Goal: Information Seeking & Learning: Check status

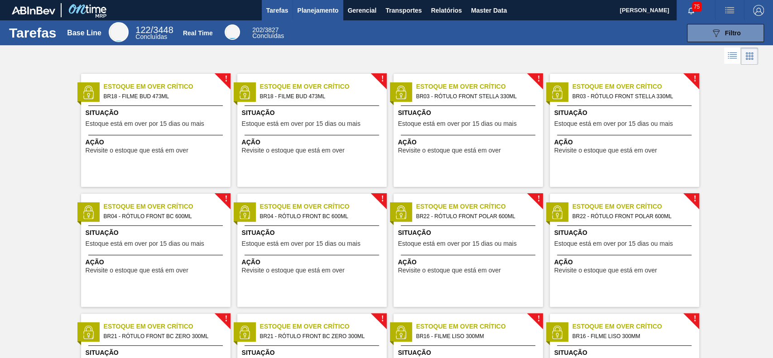
click at [313, 6] on span "Planejamento" at bounding box center [317, 10] width 41 height 11
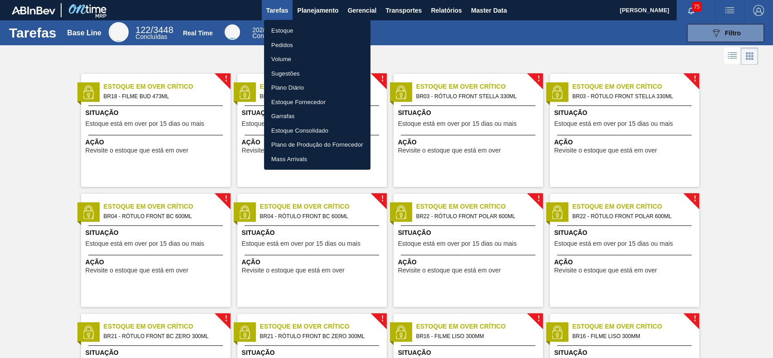
click at [329, 29] on li "Estoque" at bounding box center [317, 31] width 106 height 14
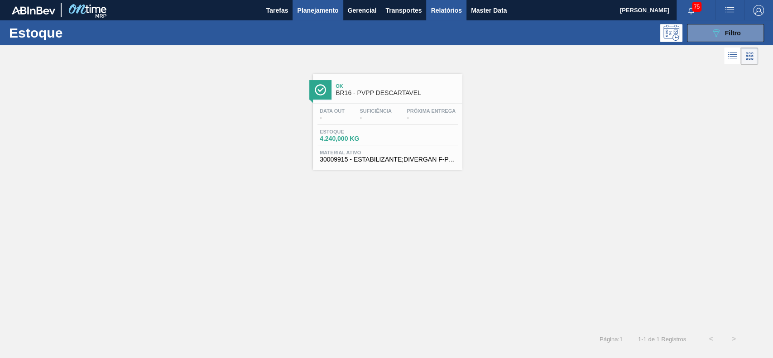
click at [438, 10] on span "Relatórios" at bounding box center [446, 10] width 31 height 11
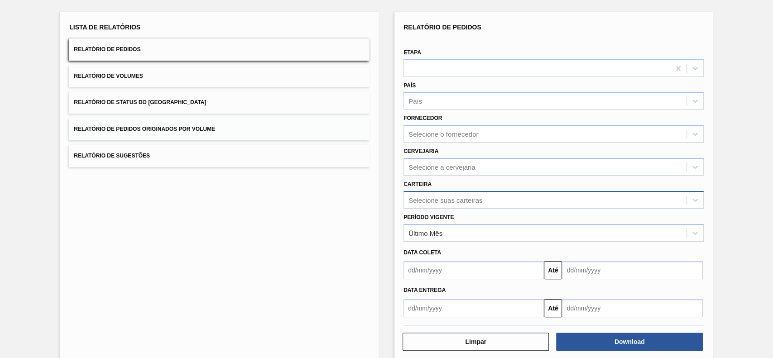
scroll to position [60, 0]
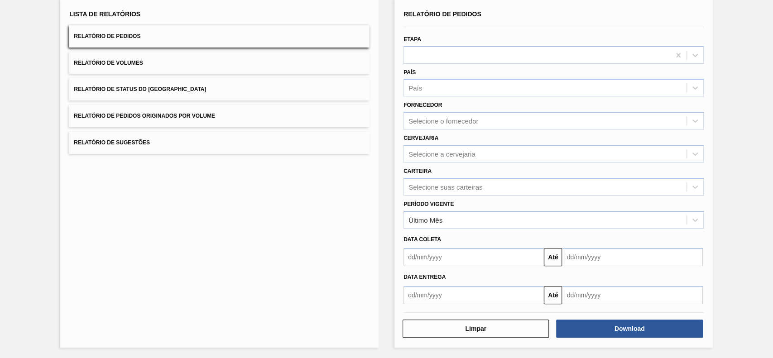
click at [251, 88] on button "Relatório de Status do Estoque" at bounding box center [219, 89] width 300 height 22
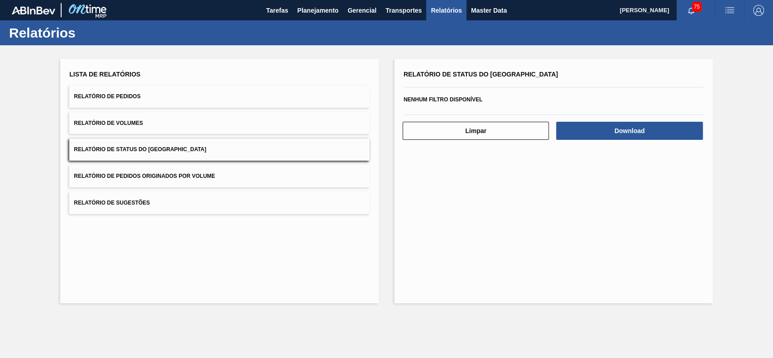
scroll to position [0, 0]
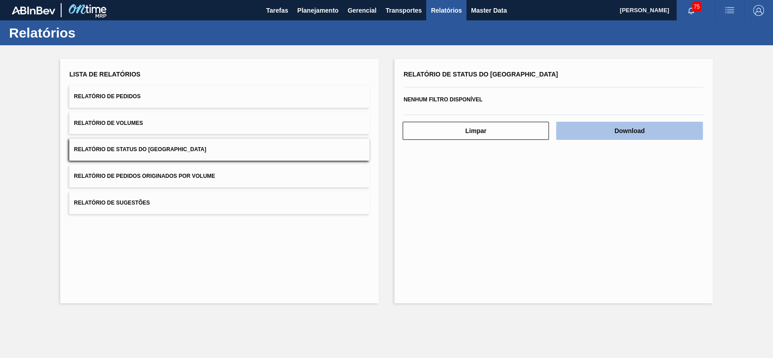
click at [597, 133] on button "Download" at bounding box center [629, 131] width 146 height 18
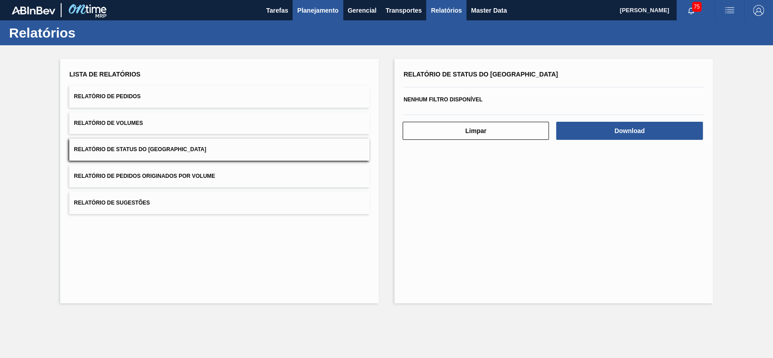
click at [308, 4] on button "Planejamento" at bounding box center [318, 10] width 50 height 20
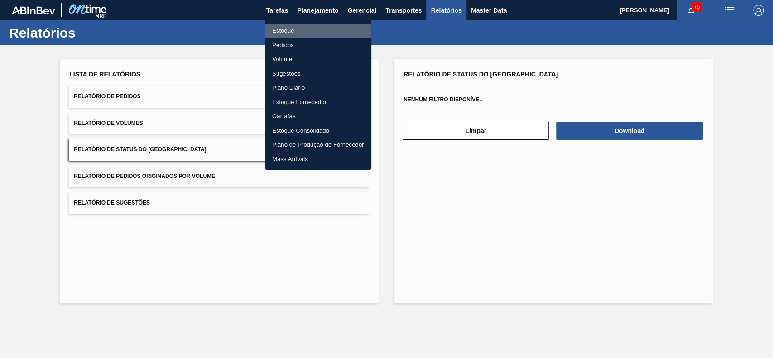
click at [291, 34] on li "Estoque" at bounding box center [318, 31] width 106 height 14
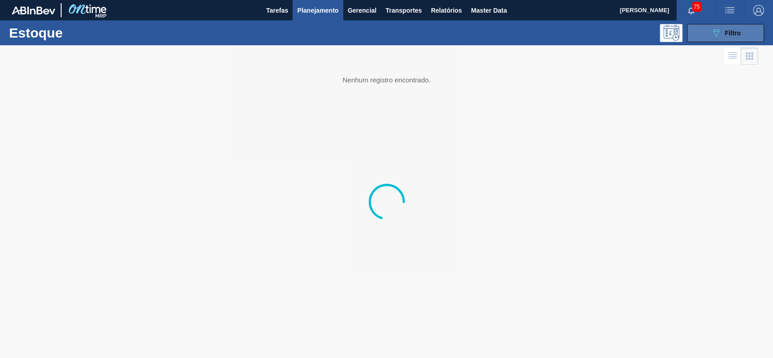
click at [724, 35] on div "089F7B8B-B2A5-4AFE-B5C0-19BA573D28AC Filtro" at bounding box center [726, 33] width 30 height 11
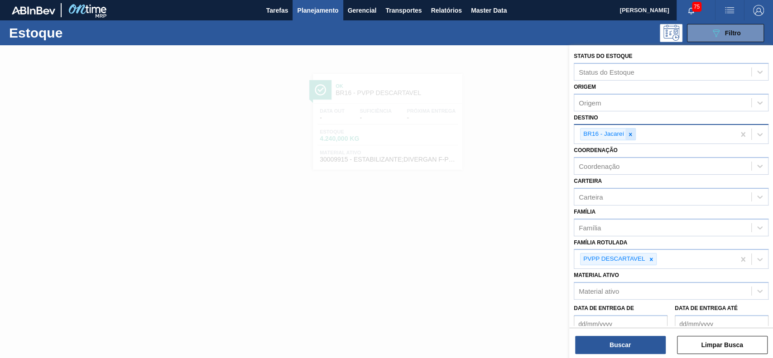
click at [629, 131] on icon at bounding box center [630, 134] width 6 height 6
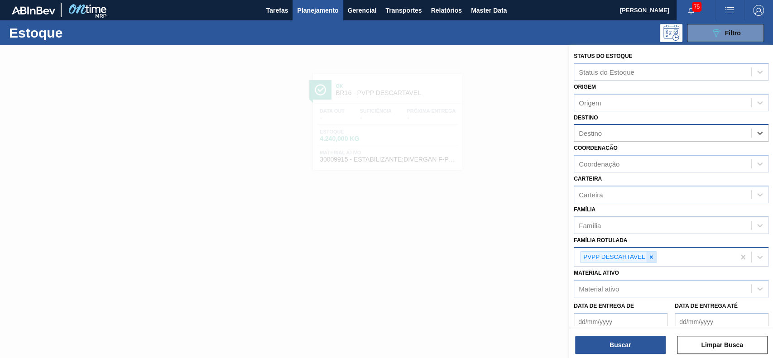
click at [649, 252] on div at bounding box center [651, 257] width 10 height 11
type Rotulada "carv"
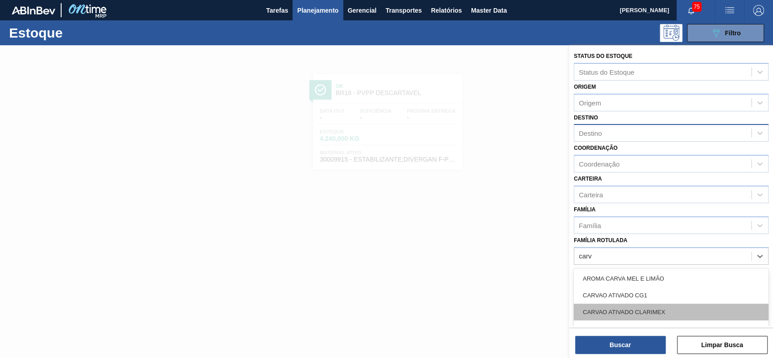
click at [635, 313] on div "CARVAO ATIVADO CLARIMEX" at bounding box center [671, 312] width 195 height 17
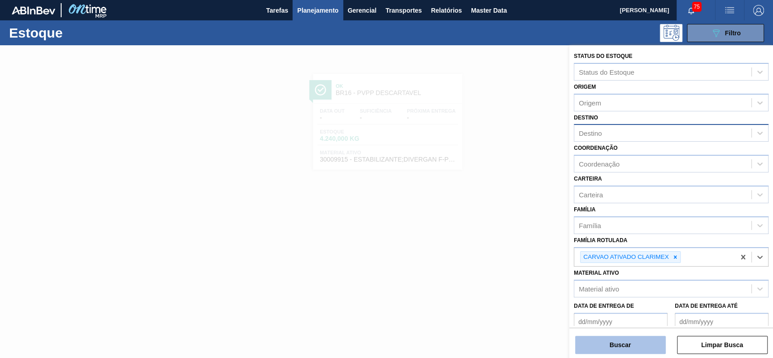
click at [620, 345] on button "Buscar" at bounding box center [620, 345] width 91 height 18
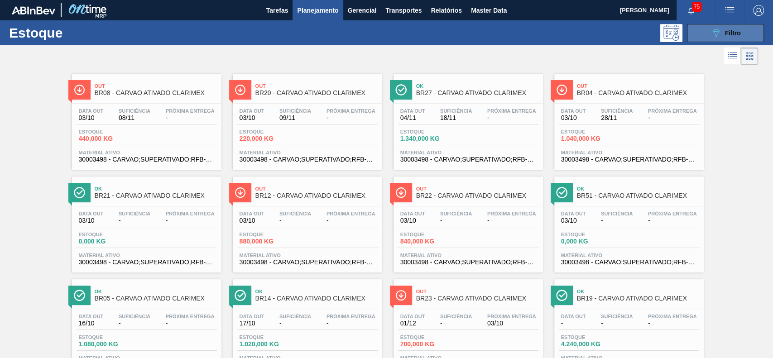
click at [701, 38] on button "089F7B8B-B2A5-4AFE-B5C0-19BA573D28AC Filtro" at bounding box center [725, 33] width 77 height 18
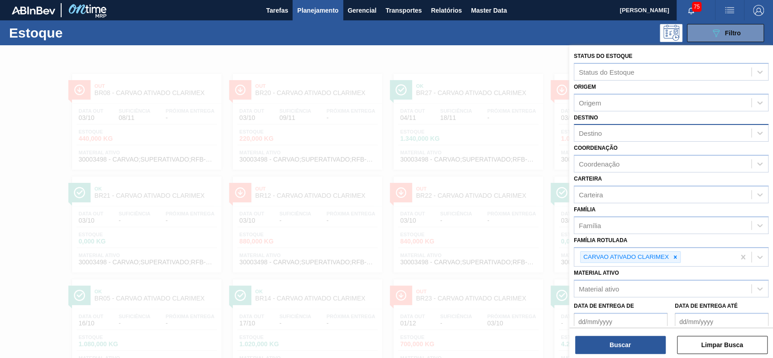
click at [438, 63] on div at bounding box center [386, 224] width 773 height 358
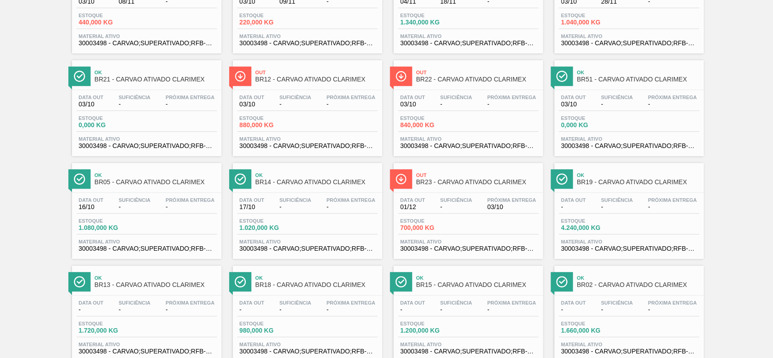
scroll to position [241, 0]
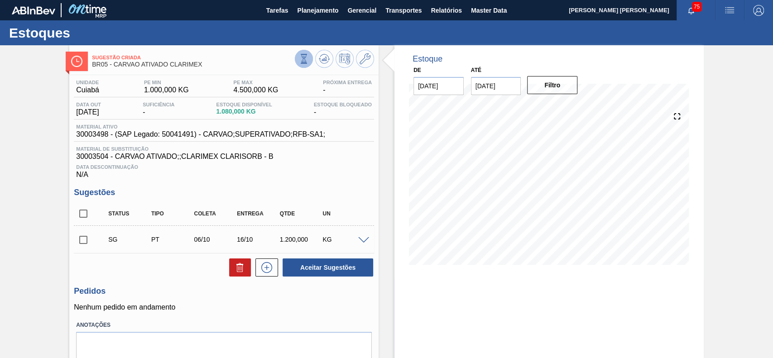
click at [304, 58] on icon at bounding box center [304, 58] width 5 height 9
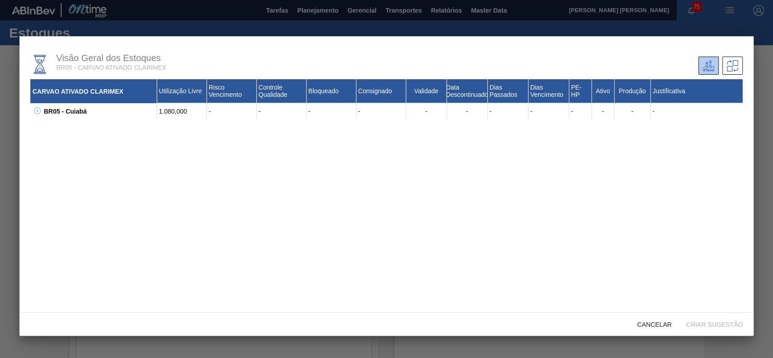
click at [38, 108] on icon at bounding box center [37, 110] width 7 height 7
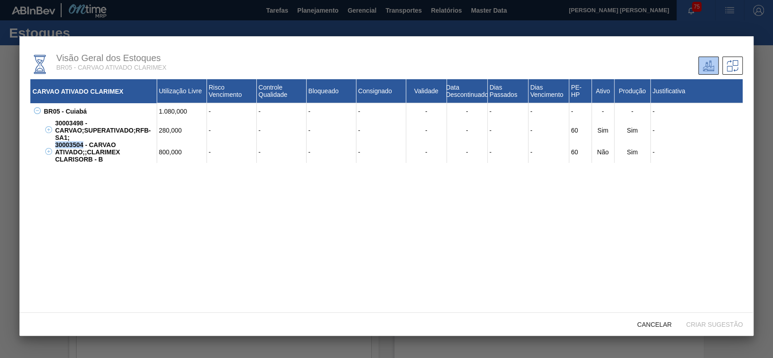
drag, startPoint x: 55, startPoint y: 144, endPoint x: 83, endPoint y: 145, distance: 28.1
click at [83, 145] on div "30003504 - CARVAO ATIVADO;;CLARIMEX CLARISORB - B" at bounding box center [105, 152] width 104 height 22
copy div "30003504"
click at [375, 357] on div at bounding box center [386, 179] width 773 height 358
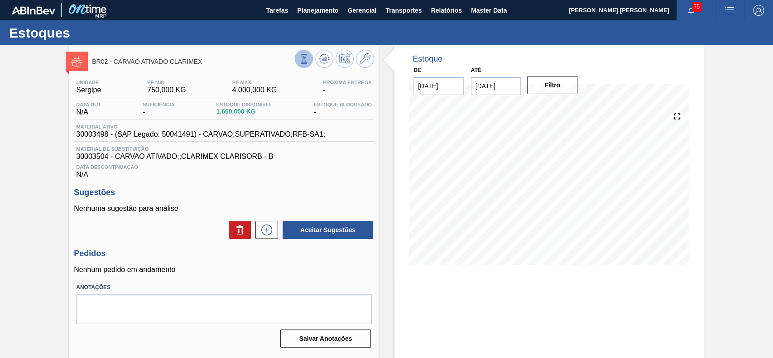
click at [306, 53] on button at bounding box center [304, 59] width 18 height 18
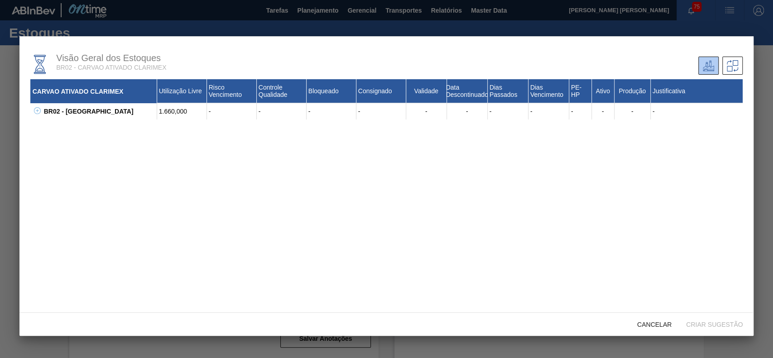
click at [37, 114] on button at bounding box center [35, 111] width 9 height 9
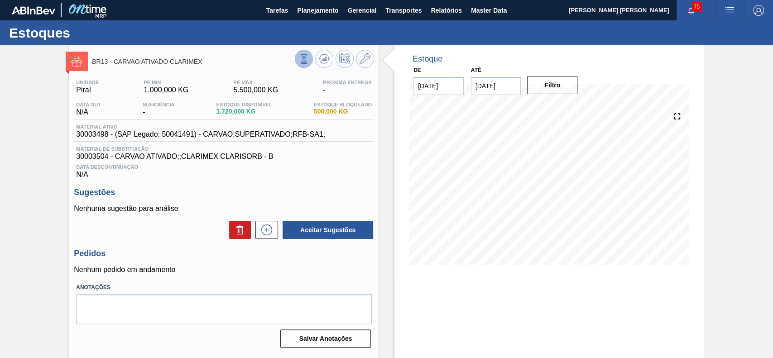
click at [310, 59] on button at bounding box center [304, 59] width 18 height 18
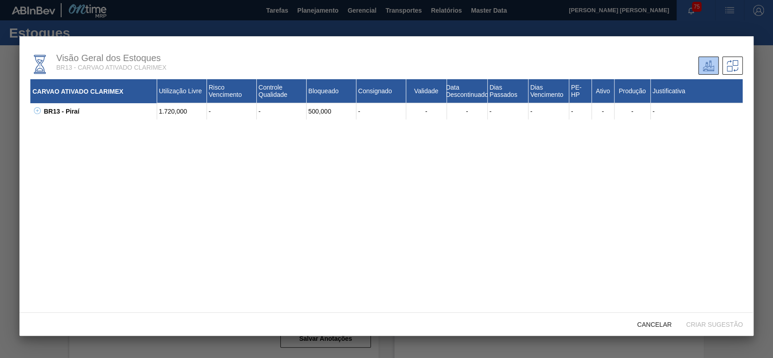
click at [38, 113] on icon at bounding box center [37, 110] width 7 height 7
